Goal: Task Accomplishment & Management: Complete application form

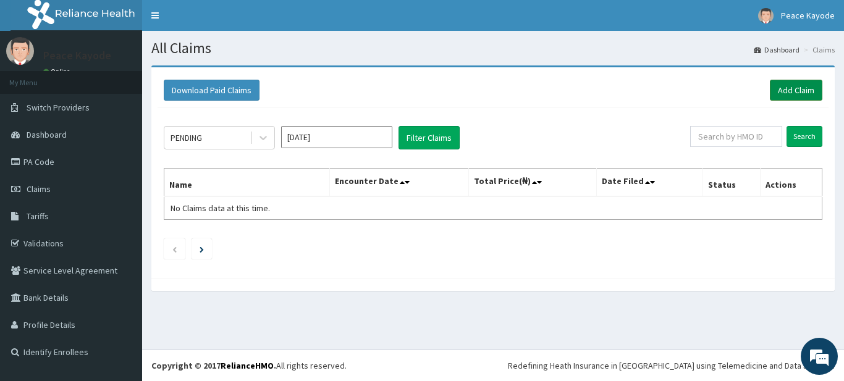
click at [803, 91] on link "Add Claim" at bounding box center [796, 90] width 53 height 21
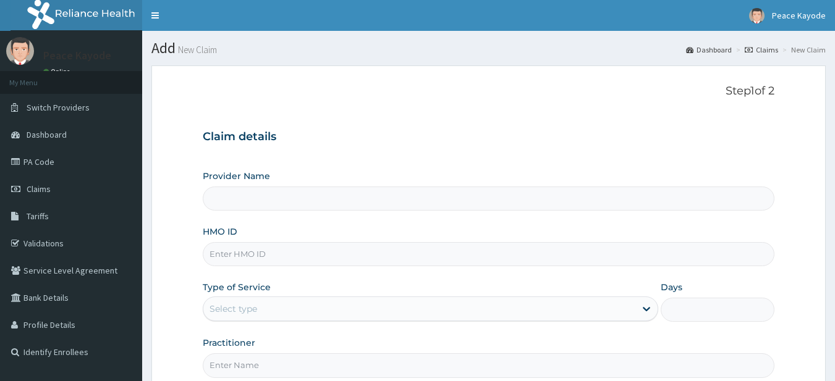
click at [304, 252] on input "HMO ID" at bounding box center [489, 254] width 572 height 24
type input "Taforehab Pelvic and Orthopedic Wellness (Physiotherapy Clinic) - VI"
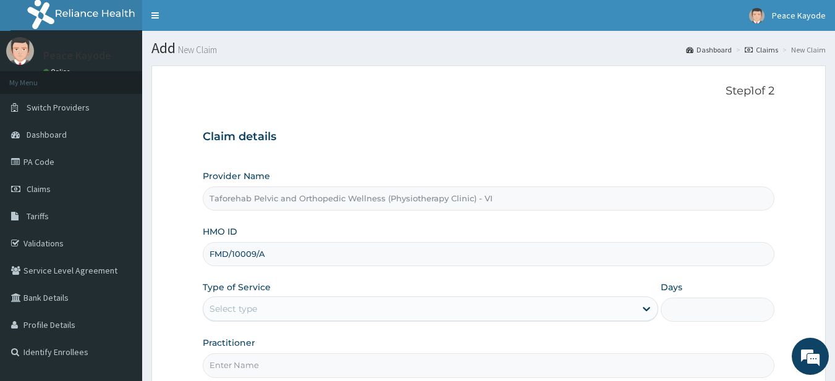
type input "FMD/10009/A"
click at [275, 308] on div "Select type" at bounding box center [419, 309] width 432 height 20
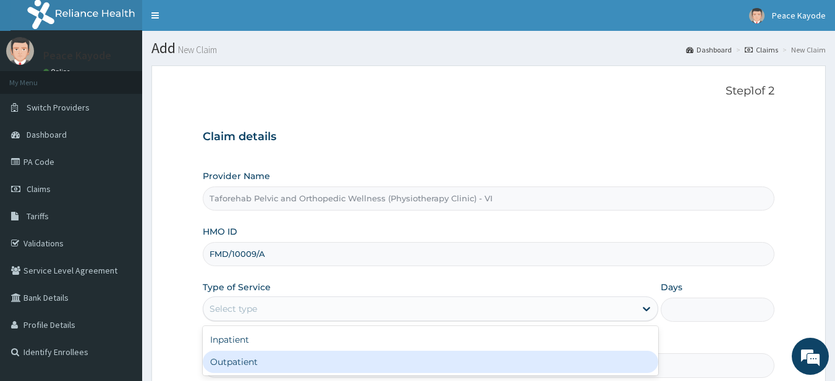
click at [258, 364] on div "Outpatient" at bounding box center [431, 362] width 456 height 22
type input "1"
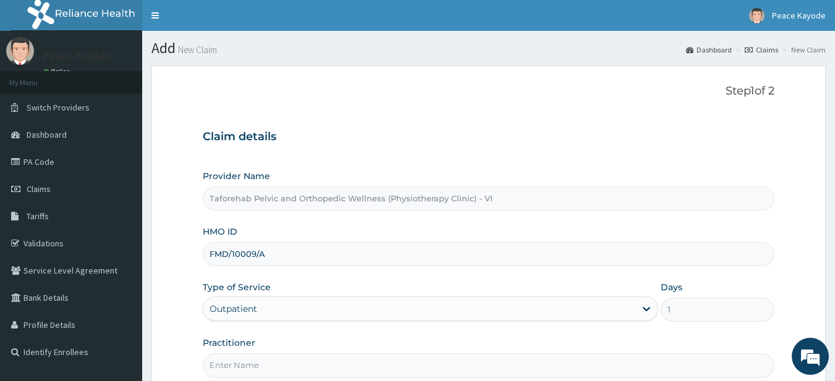
click at [252, 367] on input "Practitioner" at bounding box center [489, 366] width 572 height 24
type input "CHIOMA OBILOR"
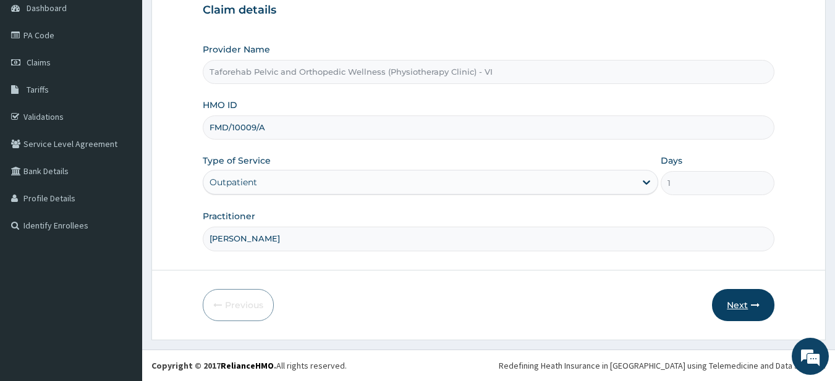
click at [745, 305] on button "Next" at bounding box center [743, 305] width 62 height 32
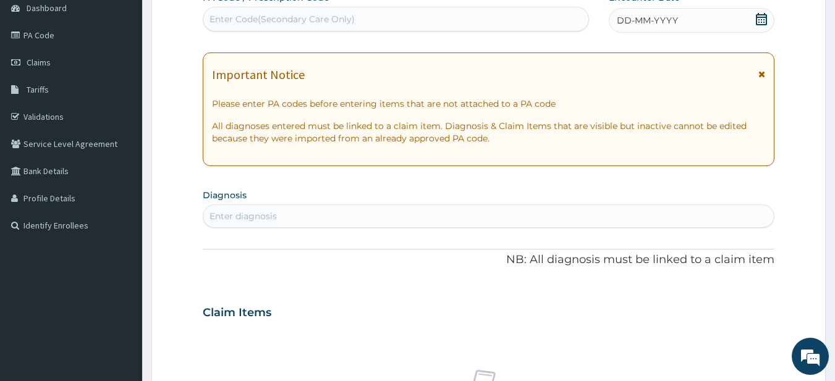
click at [451, 23] on div "Enter Code(Secondary Care Only)" at bounding box center [396, 19] width 386 height 20
paste input "PA/B50DDD"
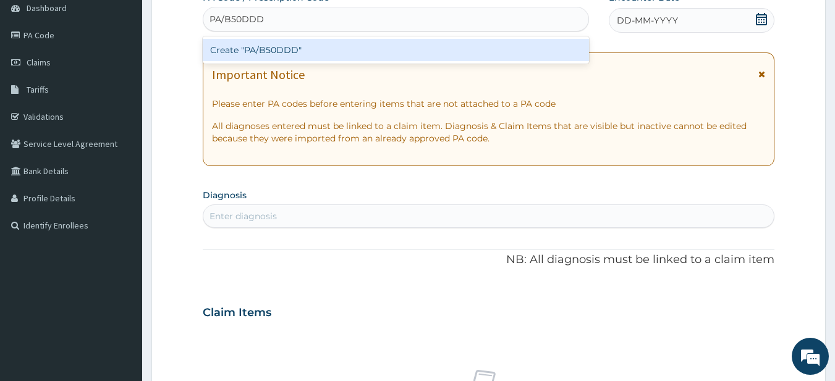
type input "PA/B50DDD"
click at [415, 52] on div "Create "PA/B50DDD"" at bounding box center [396, 50] width 387 height 22
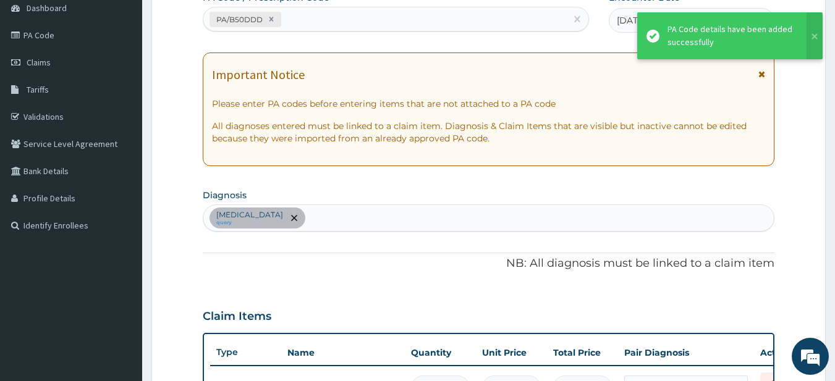
scroll to position [145, 0]
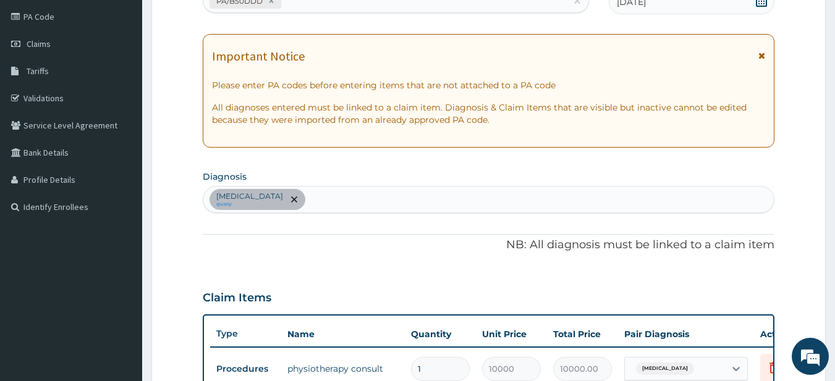
type input "0"
type input "0.00"
type input "1"
type input "10000.00"
type input "0"
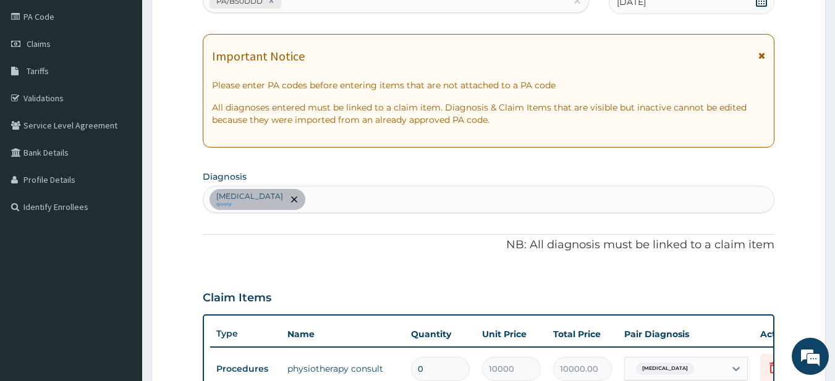
type input "0.00"
type input "1"
type input "10000.00"
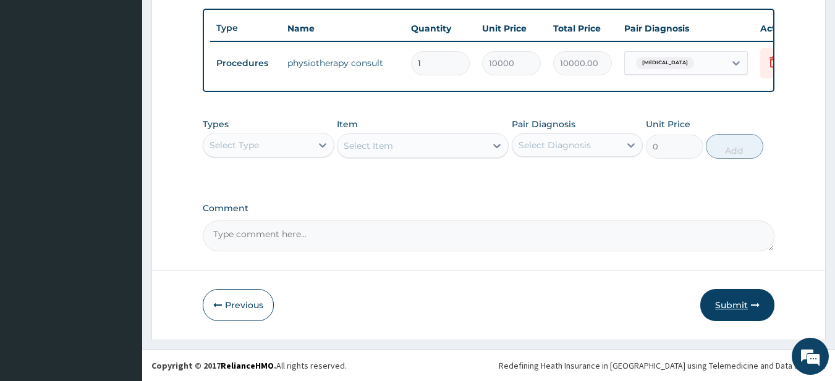
click at [736, 303] on button "Submit" at bounding box center [737, 305] width 74 height 32
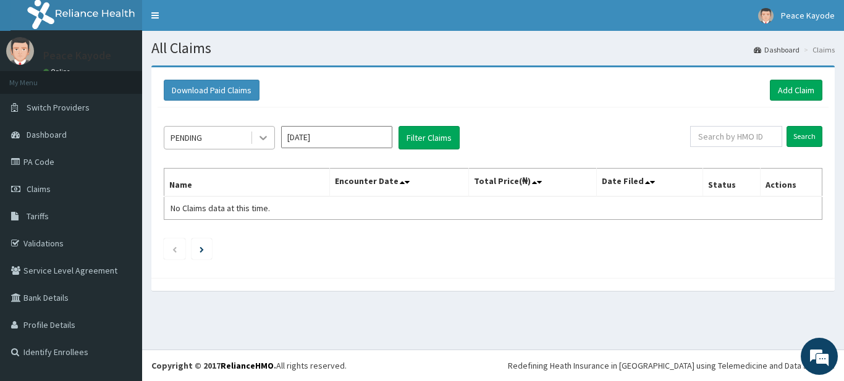
click at [261, 139] on icon at bounding box center [263, 138] width 12 height 12
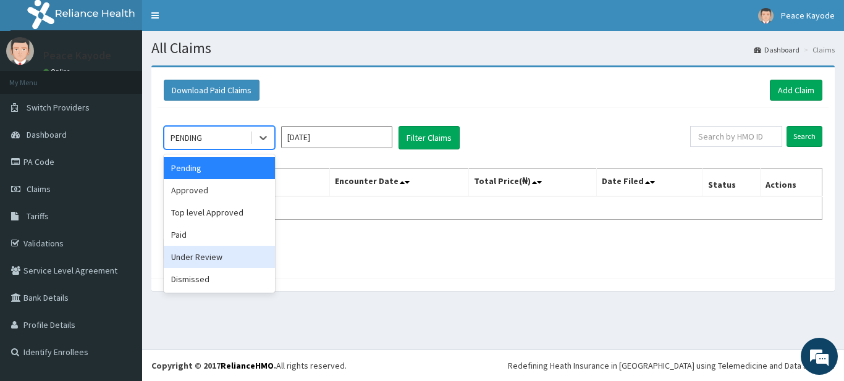
click at [216, 256] on div "Under Review" at bounding box center [219, 257] width 111 height 22
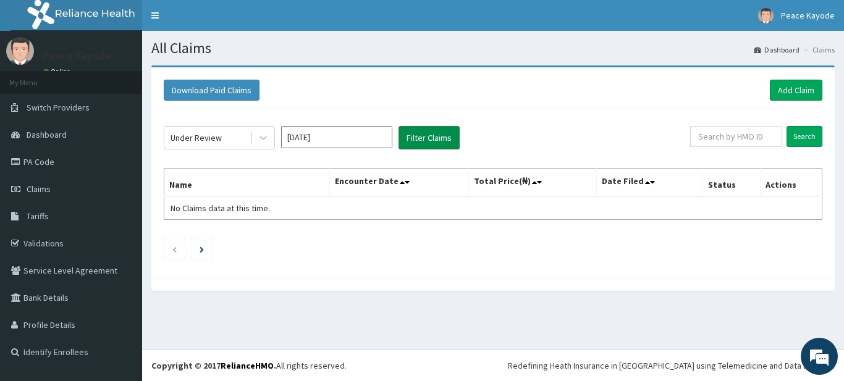
click at [435, 139] on button "Filter Claims" at bounding box center [429, 137] width 61 height 23
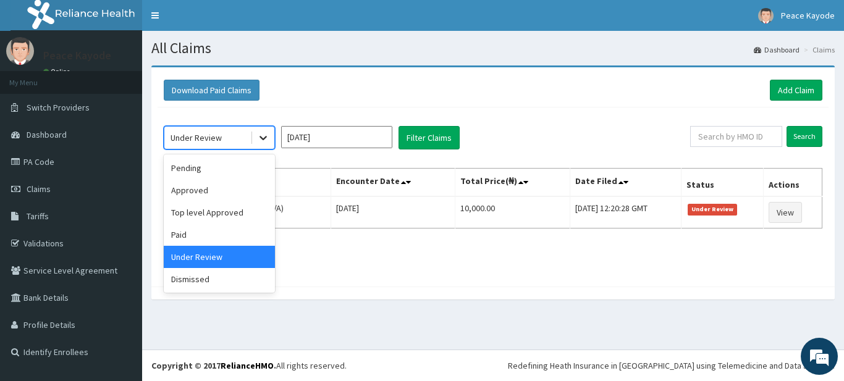
click at [268, 137] on icon at bounding box center [263, 138] width 12 height 12
click at [224, 193] on div "Approved" at bounding box center [219, 190] width 111 height 22
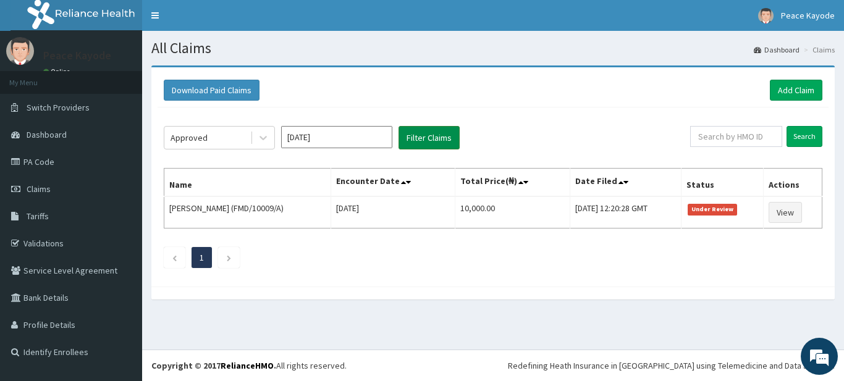
click at [423, 138] on button "Filter Claims" at bounding box center [429, 137] width 61 height 23
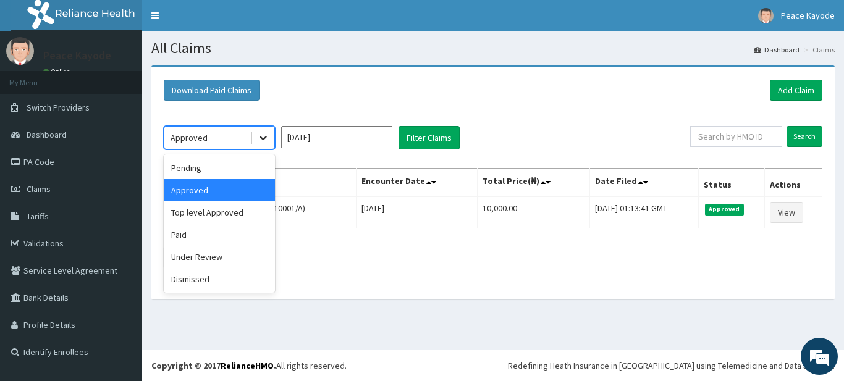
click at [264, 140] on icon at bounding box center [263, 139] width 7 height 4
click at [224, 208] on div "Top level Approved" at bounding box center [219, 212] width 111 height 22
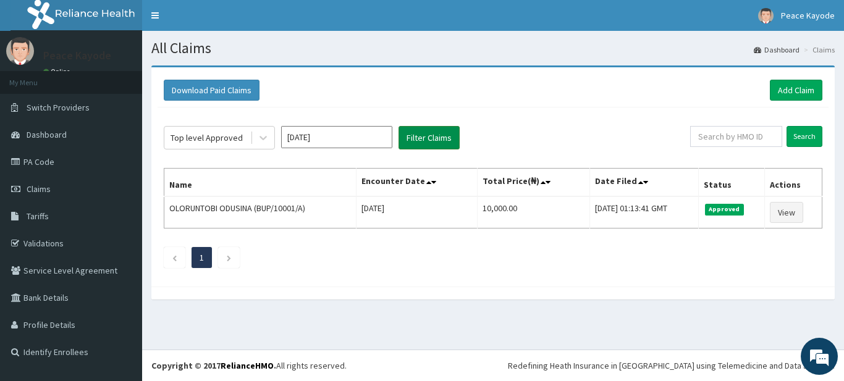
click at [419, 137] on button "Filter Claims" at bounding box center [429, 137] width 61 height 23
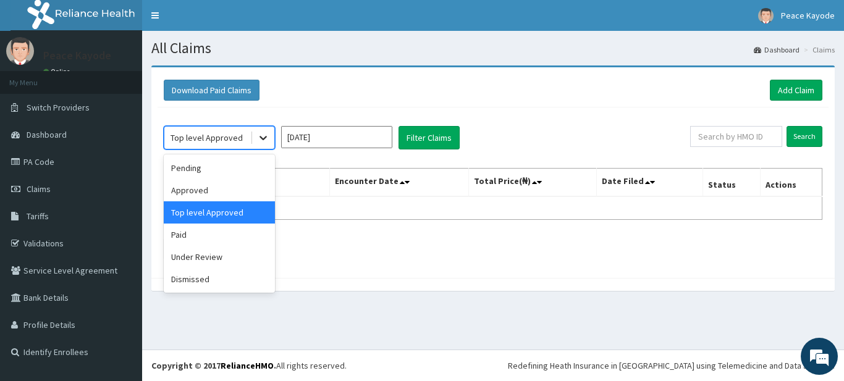
click at [264, 139] on icon at bounding box center [263, 139] width 7 height 4
click at [218, 236] on div "Paid" at bounding box center [219, 235] width 111 height 22
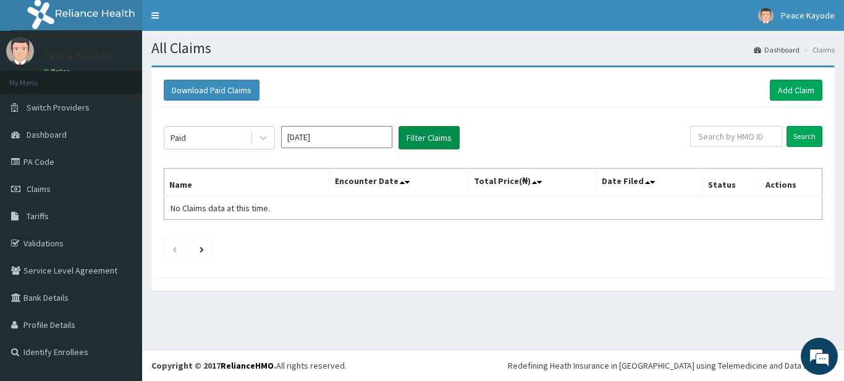
click at [445, 139] on button "Filter Claims" at bounding box center [429, 137] width 61 height 23
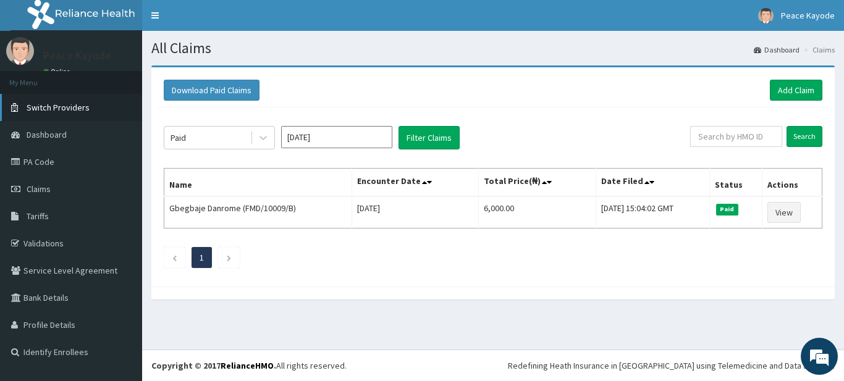
click at [76, 109] on span "Switch Providers" at bounding box center [58, 107] width 63 height 11
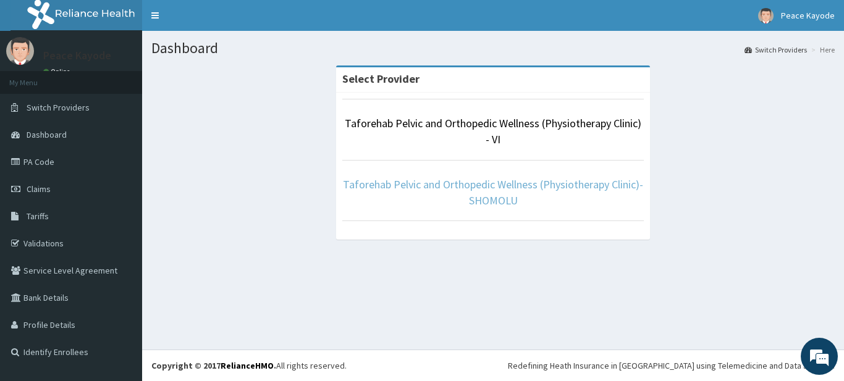
click at [459, 184] on link "Taforehab Pelvic and Orthopedic Wellness (Physiotherapy Clinic)- SHOMOLU" at bounding box center [493, 192] width 300 height 30
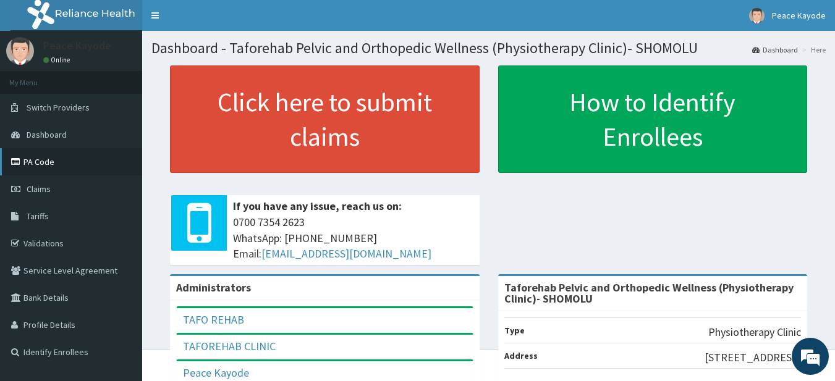
click at [41, 163] on link "PA Code" at bounding box center [71, 161] width 142 height 27
